Goal: Task Accomplishment & Management: Manage account settings

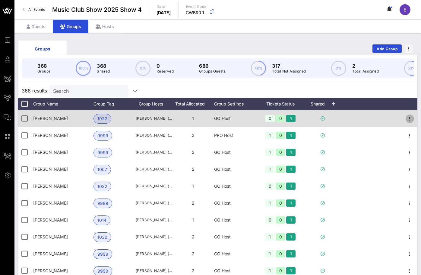
click at [408, 117] on icon "button" at bounding box center [410, 118] width 7 height 7
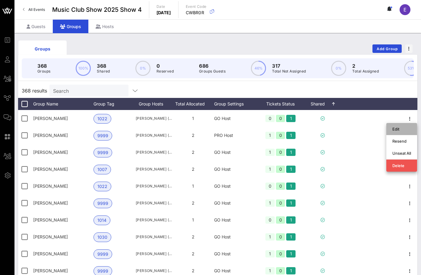
click at [398, 129] on div "Edit" at bounding box center [402, 129] width 19 height 5
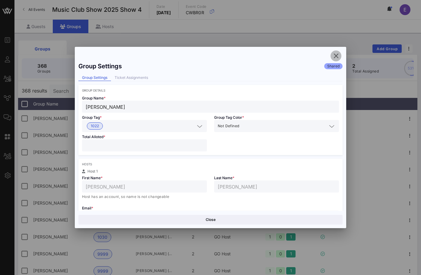
click at [336, 57] on icon "button" at bounding box center [336, 55] width 7 height 7
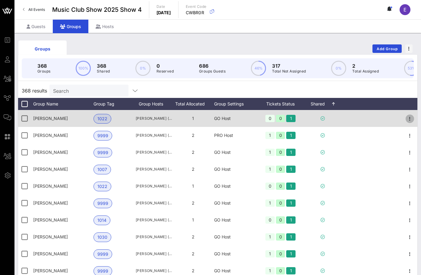
click at [410, 119] on icon "button" at bounding box center [410, 118] width 7 height 7
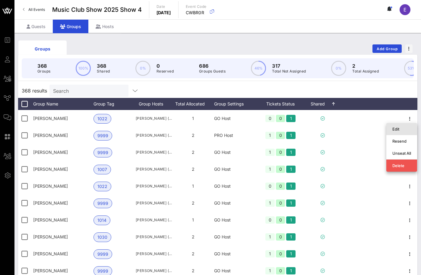
click at [402, 128] on div "Edit" at bounding box center [402, 129] width 19 height 5
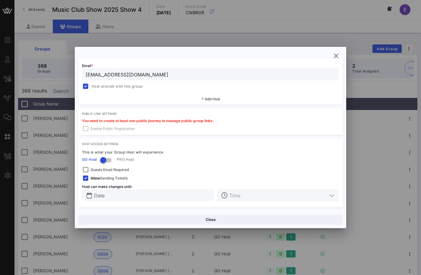
scroll to position [142, 0]
click at [328, 55] on div "Group Settings Shared Group Settings Ticket Assignments Group Details Group Nam…" at bounding box center [211, 137] width 272 height 181
click at [332, 55] on span "button" at bounding box center [336, 55] width 11 height 7
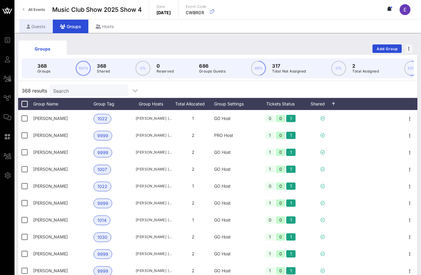
click at [36, 22] on div "Guests" at bounding box center [36, 27] width 34 height 14
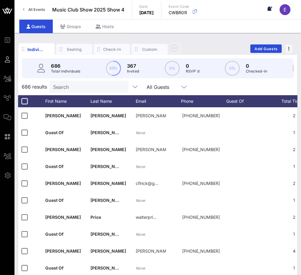
click at [42, 13] on link "All Events" at bounding box center [33, 10] width 29 height 10
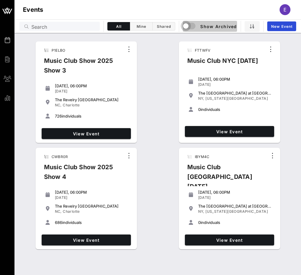
click at [187, 29] on div "button" at bounding box center [186, 26] width 8 height 8
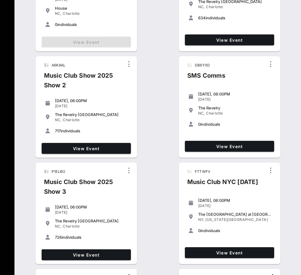
scroll to position [319, 0]
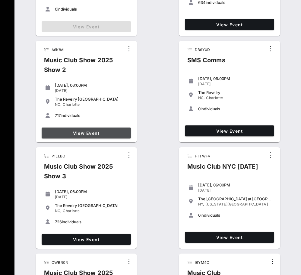
click at [103, 130] on span "View Event" at bounding box center [86, 132] width 85 height 5
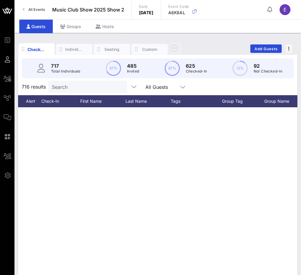
scroll to position [960, 10]
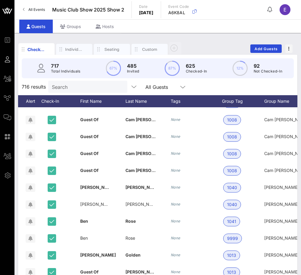
click at [30, 11] on span "All Events" at bounding box center [36, 9] width 17 height 5
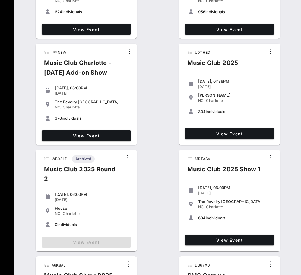
scroll to position [197, 0]
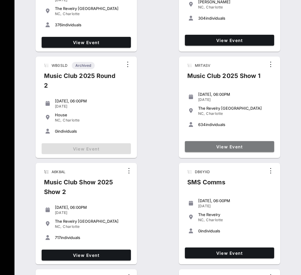
click at [194, 145] on span "View Event" at bounding box center [230, 146] width 85 height 5
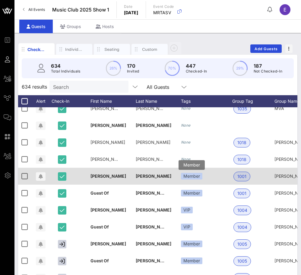
click at [189, 176] on div "Member" at bounding box center [191, 176] width 21 height 7
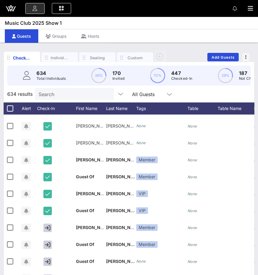
scroll to position [167, 0]
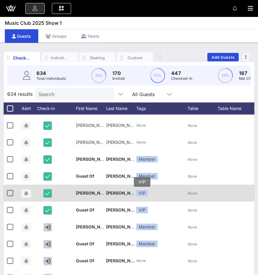
click at [142, 193] on div "VIP" at bounding box center [142, 193] width 12 height 7
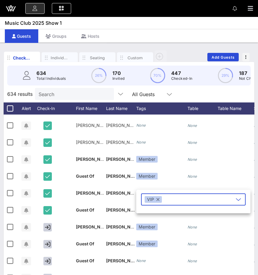
click at [236, 198] on icon at bounding box center [238, 199] width 5 height 7
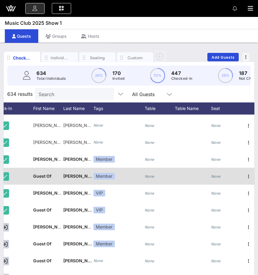
scroll to position [0, 45]
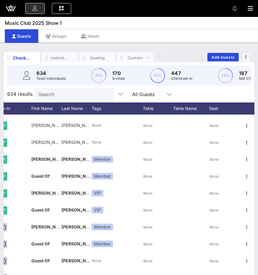
click at [129, 58] on div "Custom" at bounding box center [135, 58] width 18 height 6
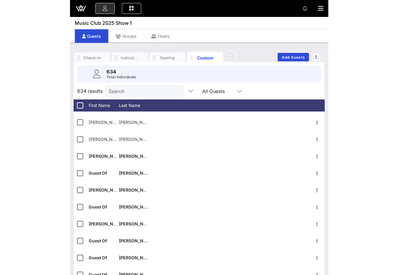
scroll to position [106, 0]
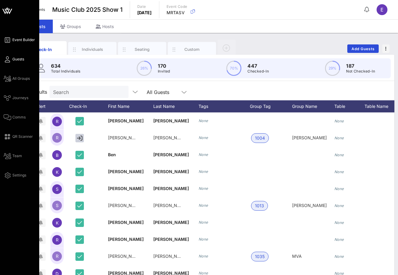
click at [16, 40] on span "Event Builder" at bounding box center [23, 39] width 23 height 5
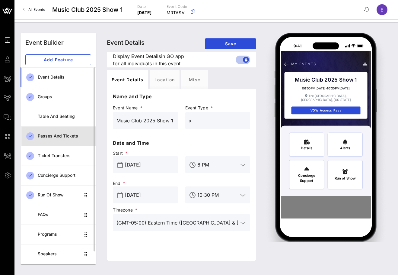
click at [68, 133] on div "Passes and Tickets" at bounding box center [64, 136] width 53 height 12
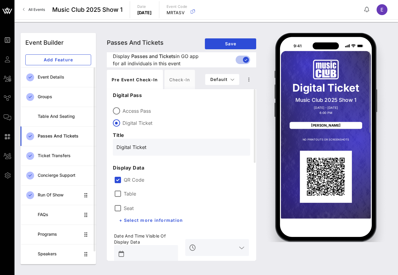
click at [230, 72] on div "Pre Event Check-in Check-in Default" at bounding box center [181, 79] width 149 height 19
click at [230, 79] on span "Default" at bounding box center [222, 79] width 24 height 5
click at [224, 104] on div "VIP" at bounding box center [222, 103] width 25 height 5
type input "VIP"
type input "#ffffff"
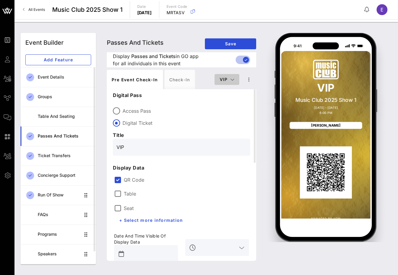
click at [223, 74] on button "VIP" at bounding box center [227, 79] width 25 height 11
click at [227, 115] on div "Member" at bounding box center [227, 115] width 16 height 5
type input "Member"
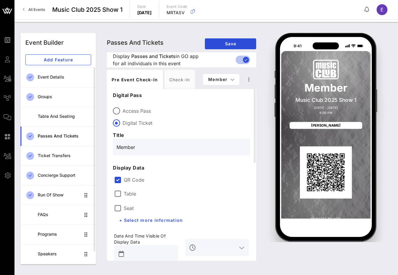
click at [24, 9] on icon at bounding box center [24, 9] width 2 height 0
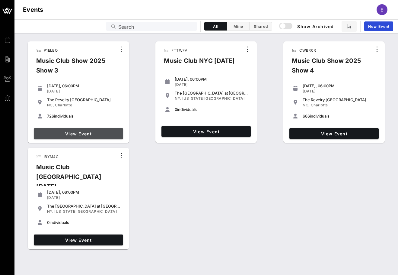
click at [107, 131] on span "View Event" at bounding box center [78, 133] width 85 height 5
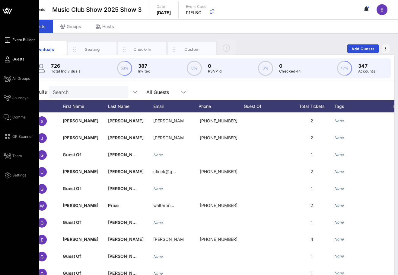
click at [17, 42] on span "Event Builder" at bounding box center [23, 39] width 23 height 5
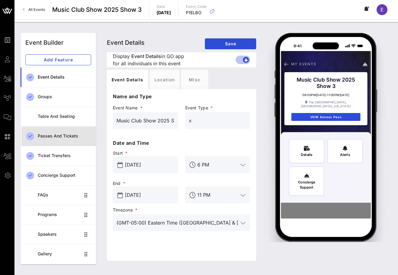
click at [70, 132] on div "Passes and Tickets" at bounding box center [64, 136] width 53 height 12
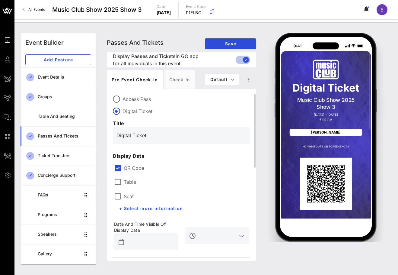
scroll to position [131, 0]
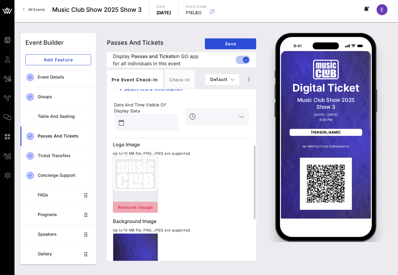
click at [124, 206] on span "Remove Image" at bounding box center [135, 206] width 35 height 5
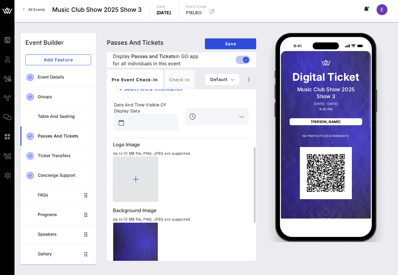
click at [138, 178] on icon at bounding box center [136, 178] width 6 height 7
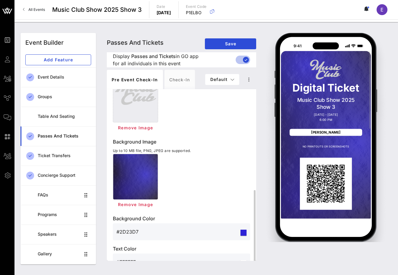
scroll to position [225, 0]
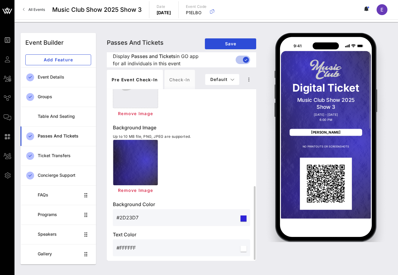
click at [146, 158] on div at bounding box center [135, 162] width 45 height 45
click at [175, 180] on div "Remove Image" at bounding box center [181, 167] width 137 height 56
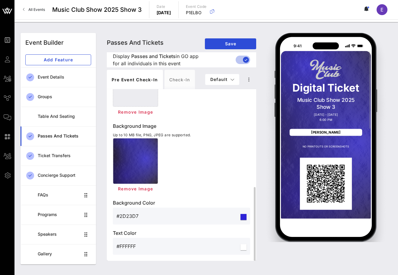
click at [146, 216] on input "#2D23D7" at bounding box center [178, 216] width 123 height 10
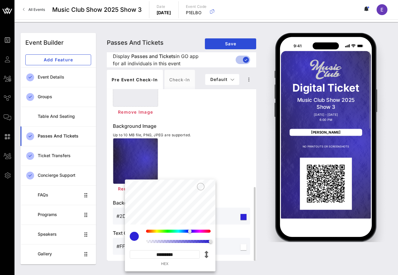
click at [231, 119] on div "Logo Image Up to 10 MB file, PNG, JPEG are supported. Remove Image Background I…" at bounding box center [181, 150] width 137 height 209
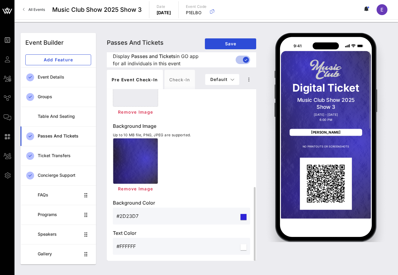
click at [138, 154] on div at bounding box center [135, 160] width 45 height 45
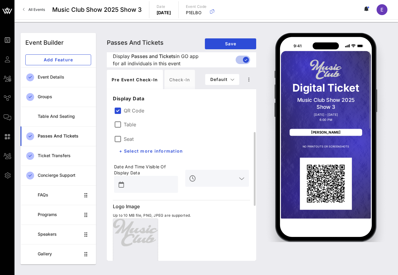
scroll to position [92, 0]
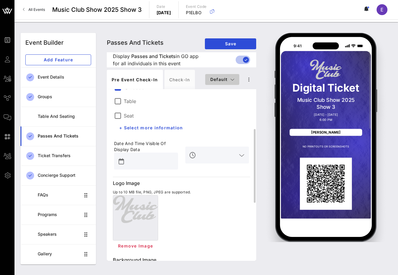
click at [216, 77] on span "Default" at bounding box center [222, 79] width 24 height 5
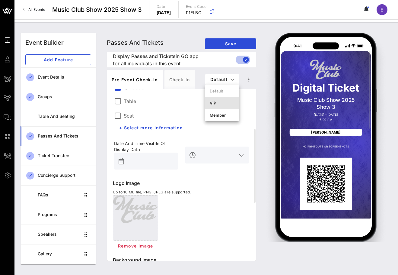
click at [215, 102] on div "VIP" at bounding box center [222, 103] width 25 height 5
type input "VIP"
type input "#ffffff"
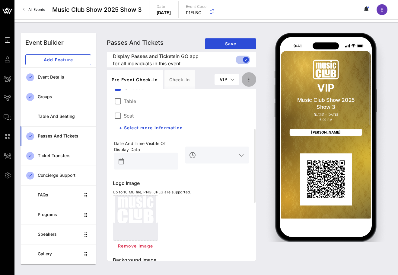
click at [248, 79] on icon "button" at bounding box center [248, 79] width 7 height 7
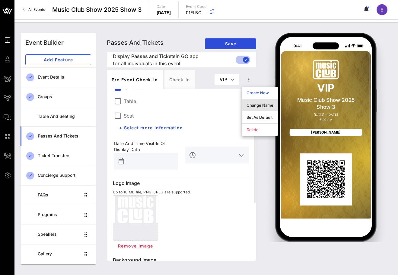
click at [252, 107] on div "Change Name" at bounding box center [260, 105] width 27 height 5
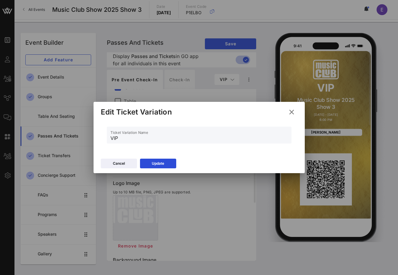
click at [129, 139] on input "VIP" at bounding box center [200, 138] width 178 height 10
type input "Founding Member"
click at [150, 166] on button "Update" at bounding box center [158, 164] width 36 height 10
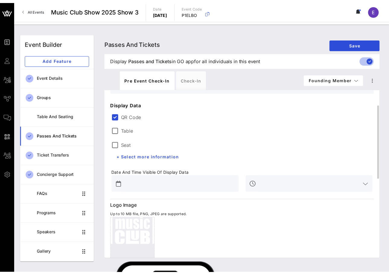
scroll to position [0, 0]
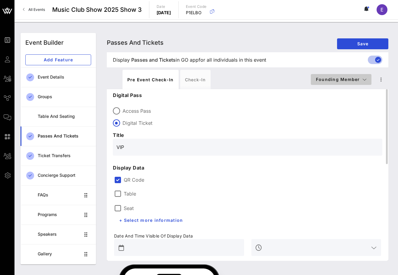
click at [325, 78] on span "Founding Member" at bounding box center [341, 79] width 51 height 5
click at [278, 108] on label "Access Pass" at bounding box center [253, 111] width 260 height 6
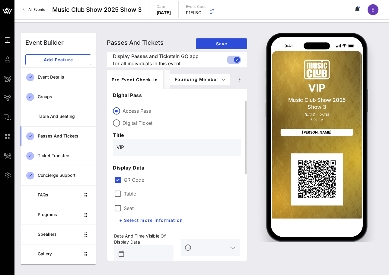
scroll to position [11, 0]
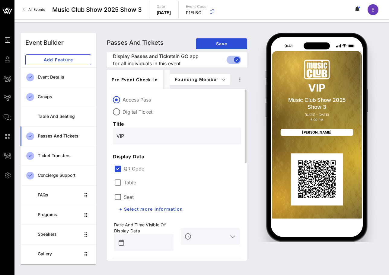
click at [141, 148] on div "Digital Pass Access Pass Digital Ticket Title VIP Display Data QR Code Table Se…" at bounding box center [177, 274] width 128 height 389
click at [121, 137] on input "VIP" at bounding box center [177, 136] width 121 height 10
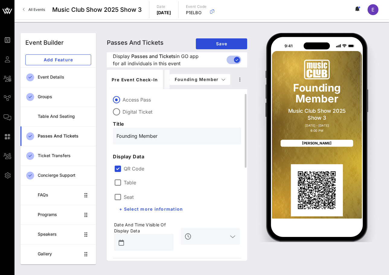
click at [123, 133] on input "Founding Member" at bounding box center [177, 136] width 121 height 10
click at [176, 97] on label "Access Pass" at bounding box center [182, 100] width 119 height 6
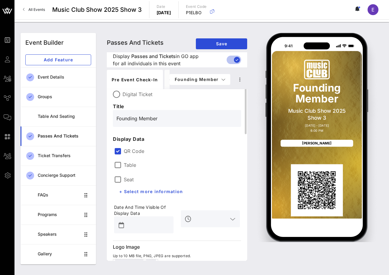
scroll to position [0, 0]
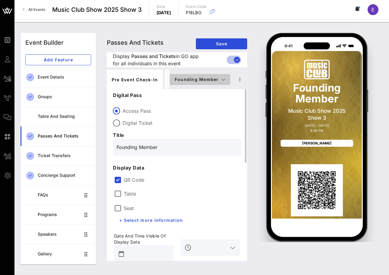
click at [200, 79] on span "Founding Member" at bounding box center [200, 79] width 51 height 5
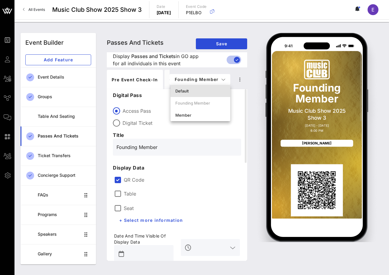
click at [197, 88] on div "Default" at bounding box center [200, 90] width 50 height 5
type input "Digital Ticket"
type input "#FFFFFF"
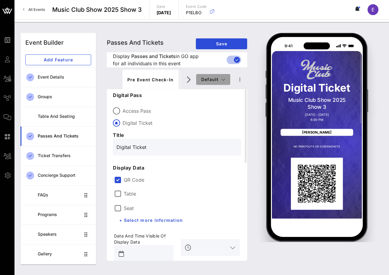
click at [200, 82] on button "Default" at bounding box center [213, 79] width 34 height 11
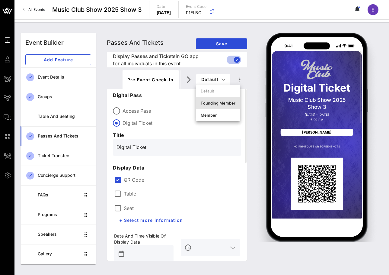
click at [205, 99] on div "Founding Member" at bounding box center [218, 103] width 44 height 12
type input "Founding Member"
type input "#ffffff"
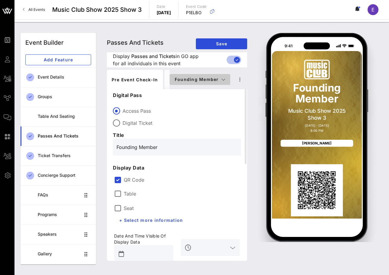
click at [211, 75] on button "Founding Member" at bounding box center [200, 79] width 61 height 11
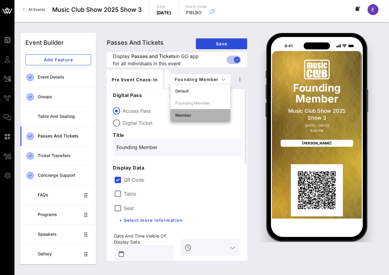
click at [201, 113] on div "Member" at bounding box center [200, 115] width 50 height 5
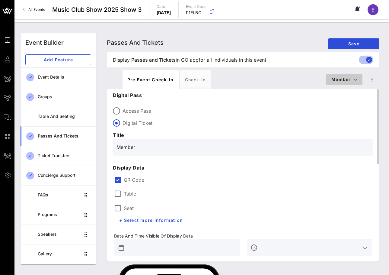
click at [349, 81] on span "Member" at bounding box center [344, 79] width 27 height 5
click at [306, 120] on label "Digital Ticket" at bounding box center [248, 123] width 251 height 6
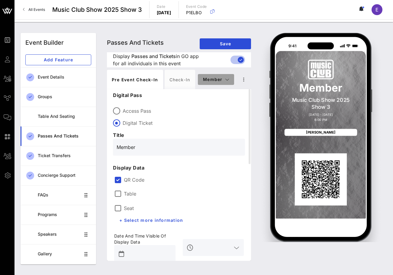
click at [211, 78] on span "Member" at bounding box center [216, 79] width 27 height 5
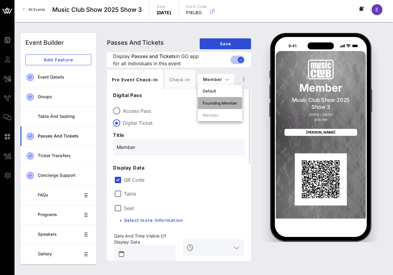
click at [214, 100] on div "Founding Member" at bounding box center [220, 103] width 44 height 12
type input "Founding Member"
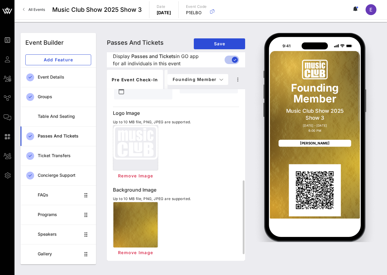
scroll to position [177, 0]
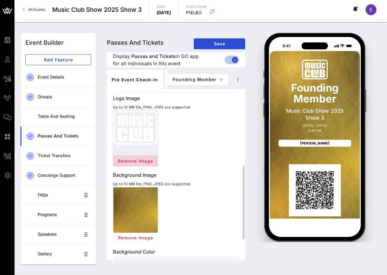
click at [140, 157] on button "Remove Image" at bounding box center [135, 160] width 45 height 11
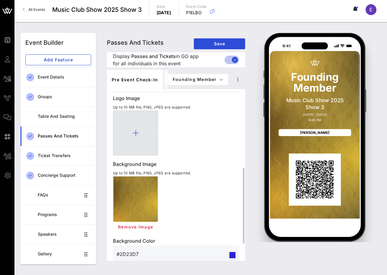
click at [138, 137] on div at bounding box center [135, 132] width 45 height 45
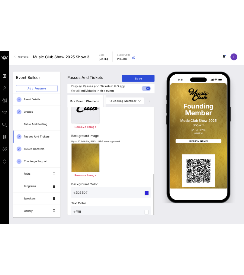
scroll to position [226, 0]
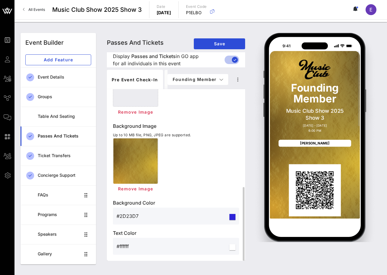
click at [229, 247] on div at bounding box center [231, 246] width 7 height 7
click at [123, 244] on input "#ffffff" at bounding box center [173, 246] width 112 height 10
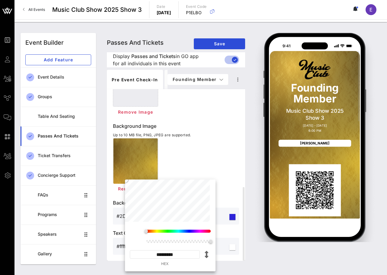
click at [175, 252] on input "*********" at bounding box center [165, 254] width 70 height 8
type input "*******"
type input "#FDFCFC"
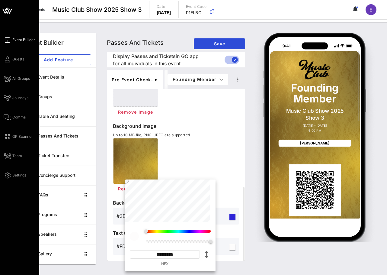
drag, startPoint x: 39, startPoint y: 182, endPoint x: 8, endPoint y: 160, distance: 38.4
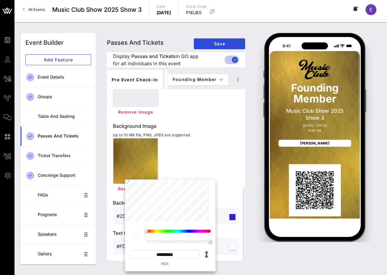
click at [99, 120] on div "Event Builder Add Feature Event Details Groups Table and Seating Passes and Tic…" at bounding box center [58, 148] width 83 height 239
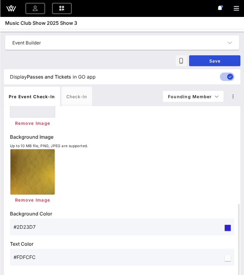
scroll to position [221, 0]
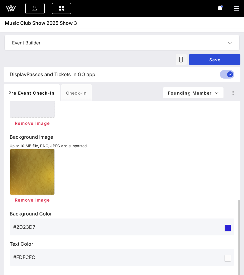
click at [29, 254] on input "#FDFCFC" at bounding box center [118, 257] width 210 height 10
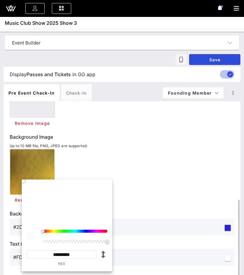
click at [29, 254] on input "#FDFCFC" at bounding box center [118, 257] width 210 height 10
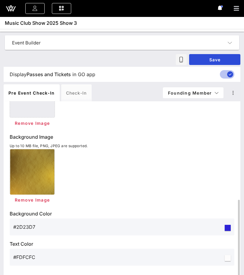
click at [42, 257] on input "#FDFCFC" at bounding box center [118, 257] width 210 height 10
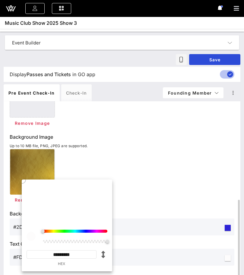
click at [17, 244] on p "Text Color" at bounding box center [122, 243] width 225 height 7
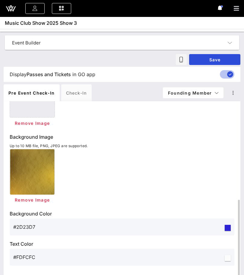
click at [17, 255] on input "#FDFCFC" at bounding box center [118, 257] width 210 height 10
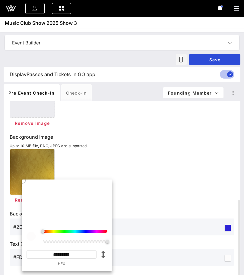
click at [56, 253] on input "*********" at bounding box center [62, 254] width 70 height 8
type input "*******"
type input "#0D0C0C"
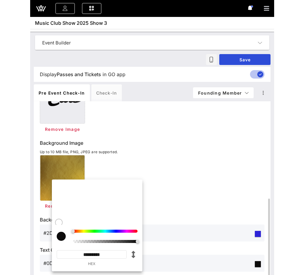
scroll to position [215, 0]
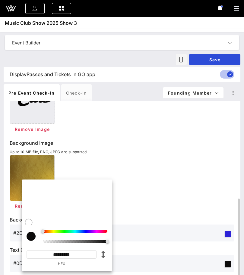
click at [149, 124] on div "Remove Image" at bounding box center [122, 128] width 225 height 11
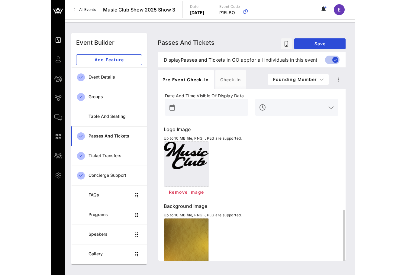
scroll to position [220, 0]
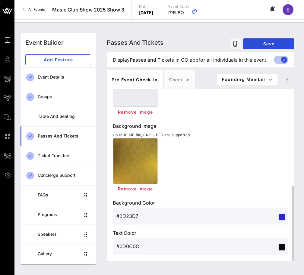
click at [232, 103] on div "Remove Image" at bounding box center [201, 89] width 176 height 56
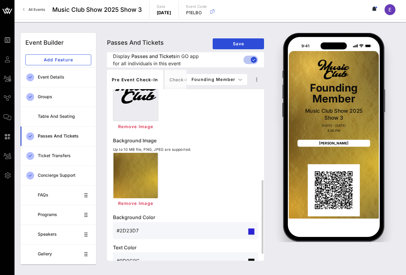
scroll to position [192, 0]
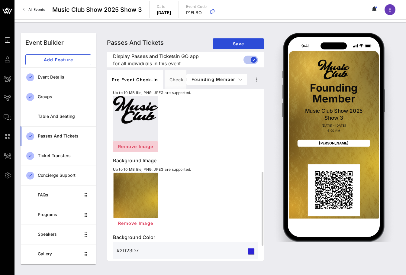
click at [140, 146] on span "Remove Image" at bounding box center [135, 146] width 35 height 5
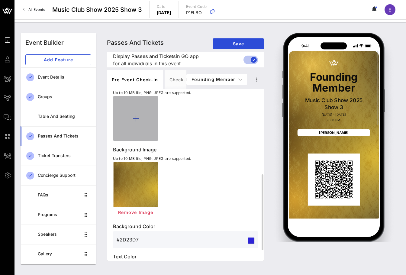
click at [138, 115] on icon at bounding box center [136, 118] width 6 height 7
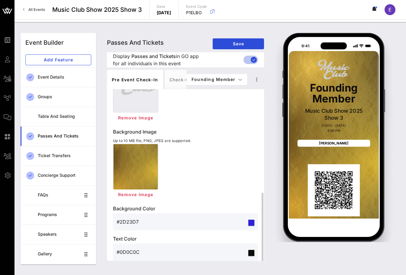
scroll to position [226, 0]
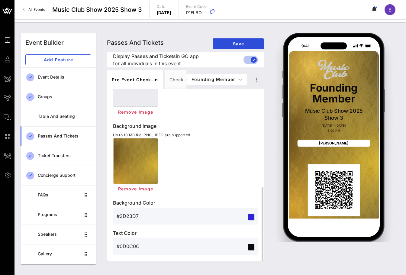
click at [133, 244] on input "#0D0C0C" at bounding box center [182, 246] width 130 height 10
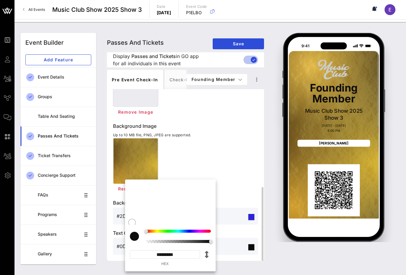
click at [133, 244] on div "Event Builder Guests All Groups Journeys Comms QR Scanner Team Settings Music C…" at bounding box center [203, 137] width 406 height 275
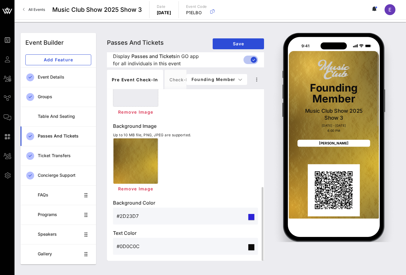
click at [134, 245] on input "#0D0C0C" at bounding box center [182, 246] width 130 height 10
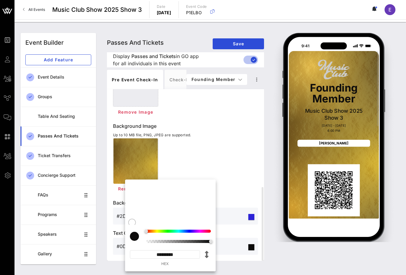
click at [160, 251] on input "*********" at bounding box center [165, 254] width 70 height 8
click at [162, 251] on input "*********" at bounding box center [165, 254] width 70 height 8
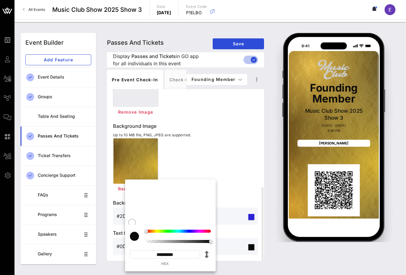
click at [162, 254] on input "*********" at bounding box center [165, 254] width 70 height 8
paste input
type input "*******"
type input "#CBCBCB"
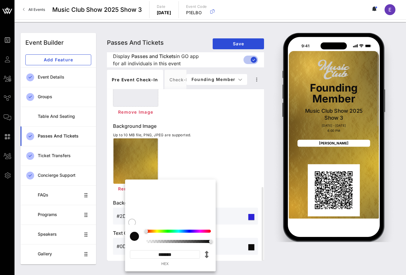
type input "*********"
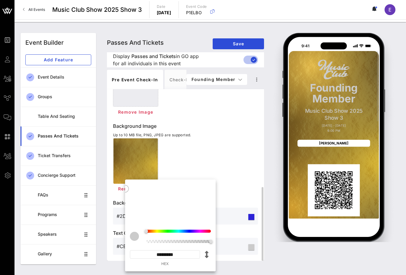
click at [222, 153] on div "Remove Image" at bounding box center [185, 166] width 145 height 56
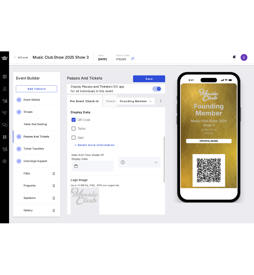
scroll to position [52, 0]
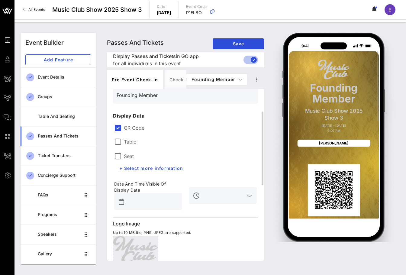
click at [32, 10] on span "All Events" at bounding box center [36, 9] width 17 height 5
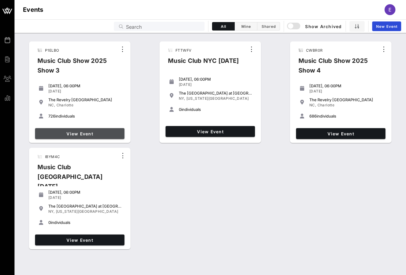
click at [85, 135] on span "View Event" at bounding box center [79, 133] width 85 height 5
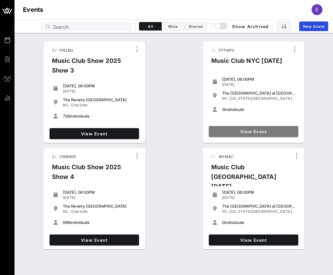
click at [225, 127] on link "View Event" at bounding box center [253, 131] width 89 height 11
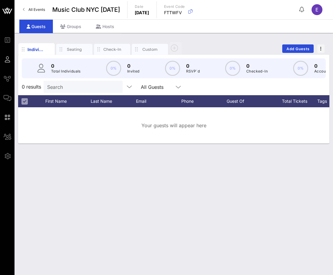
click at [26, 11] on link "All Events" at bounding box center [33, 10] width 29 height 10
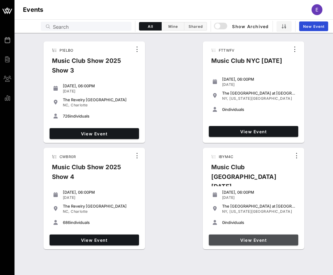
click at [220, 234] on link "View Event" at bounding box center [253, 239] width 89 height 11
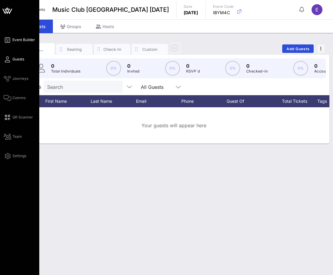
click at [10, 40] on link "Event Builder" at bounding box center [19, 39] width 31 height 7
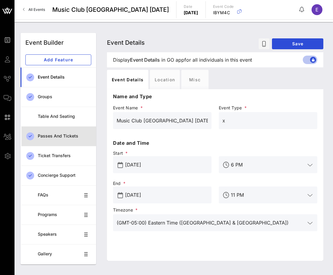
click at [50, 136] on div "Passes and Tickets" at bounding box center [64, 135] width 53 height 5
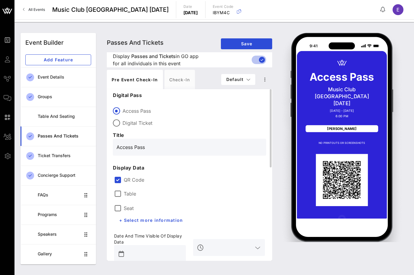
drag, startPoint x: 149, startPoint y: 148, endPoint x: 110, endPoint y: 148, distance: 39.3
click at [110, 148] on div "Digital Pass Access Pass Digital Ticket Title Access Pass Display Data QR Code …" at bounding box center [189, 174] width 165 height 171
click at [166, 164] on p "Display Data" at bounding box center [189, 167] width 153 height 7
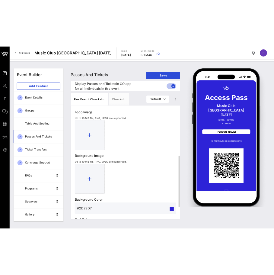
scroll to position [173, 0]
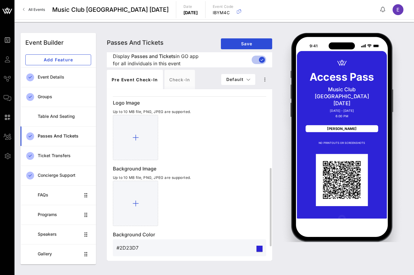
click at [21, 6] on link "All Events" at bounding box center [33, 10] width 29 height 10
